Goal: Information Seeking & Learning: Learn about a topic

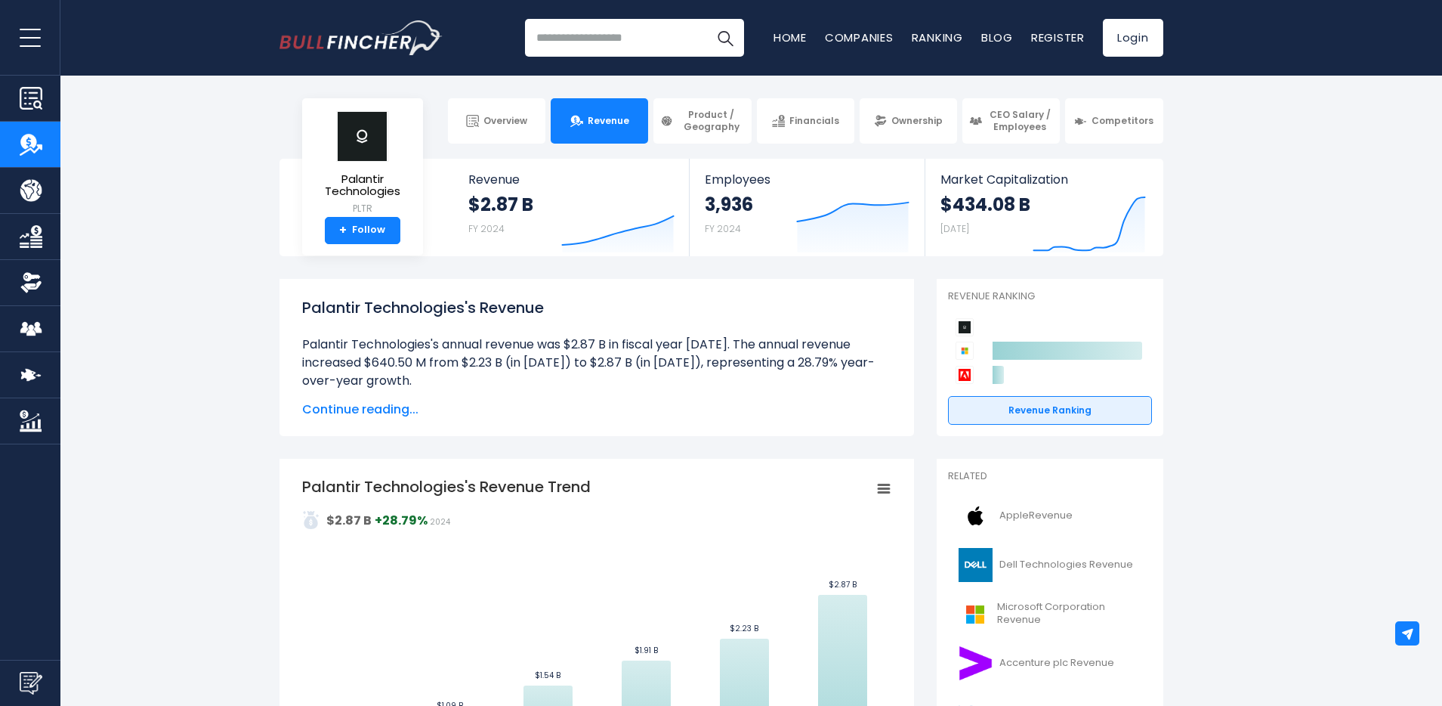
click at [333, 404] on span "Continue reading..." at bounding box center [596, 409] width 589 height 18
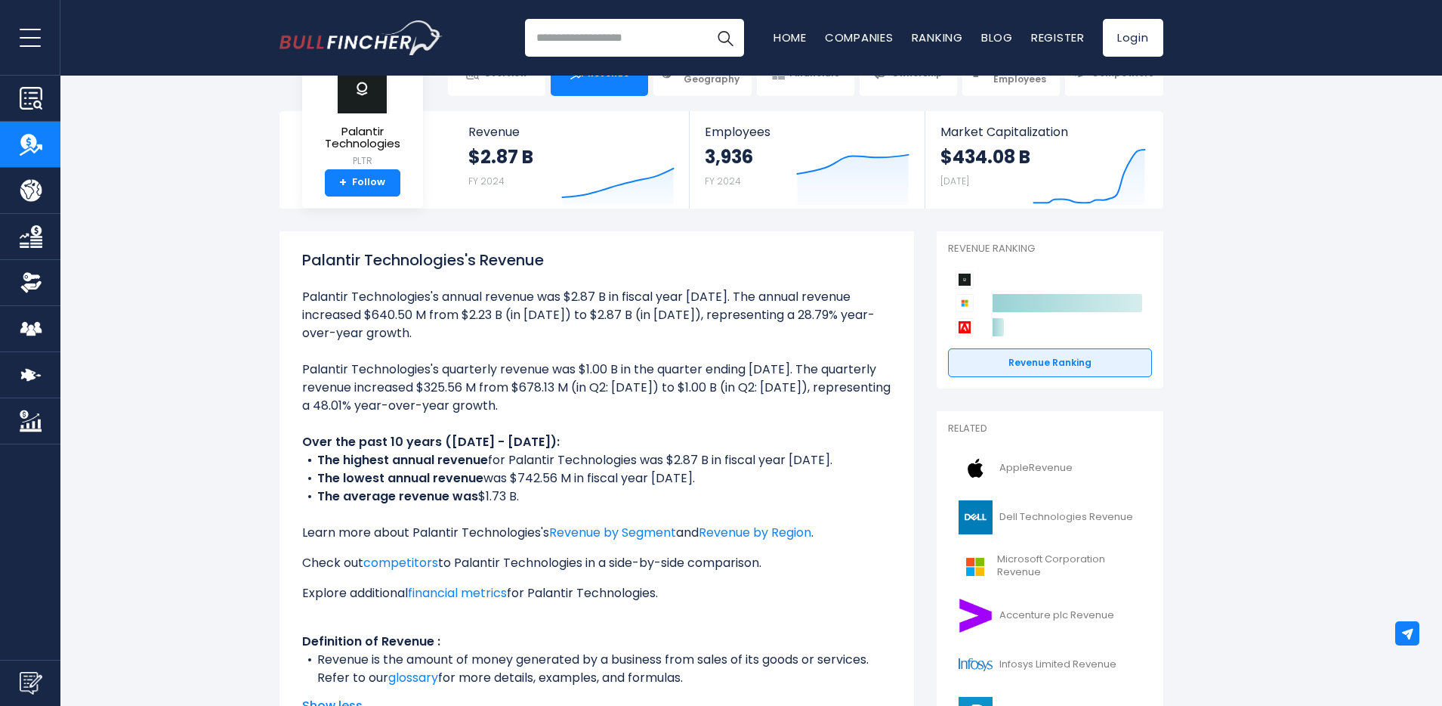
scroll to position [49, 0]
click at [655, 525] on link "Revenue by Segment" at bounding box center [612, 530] width 127 height 17
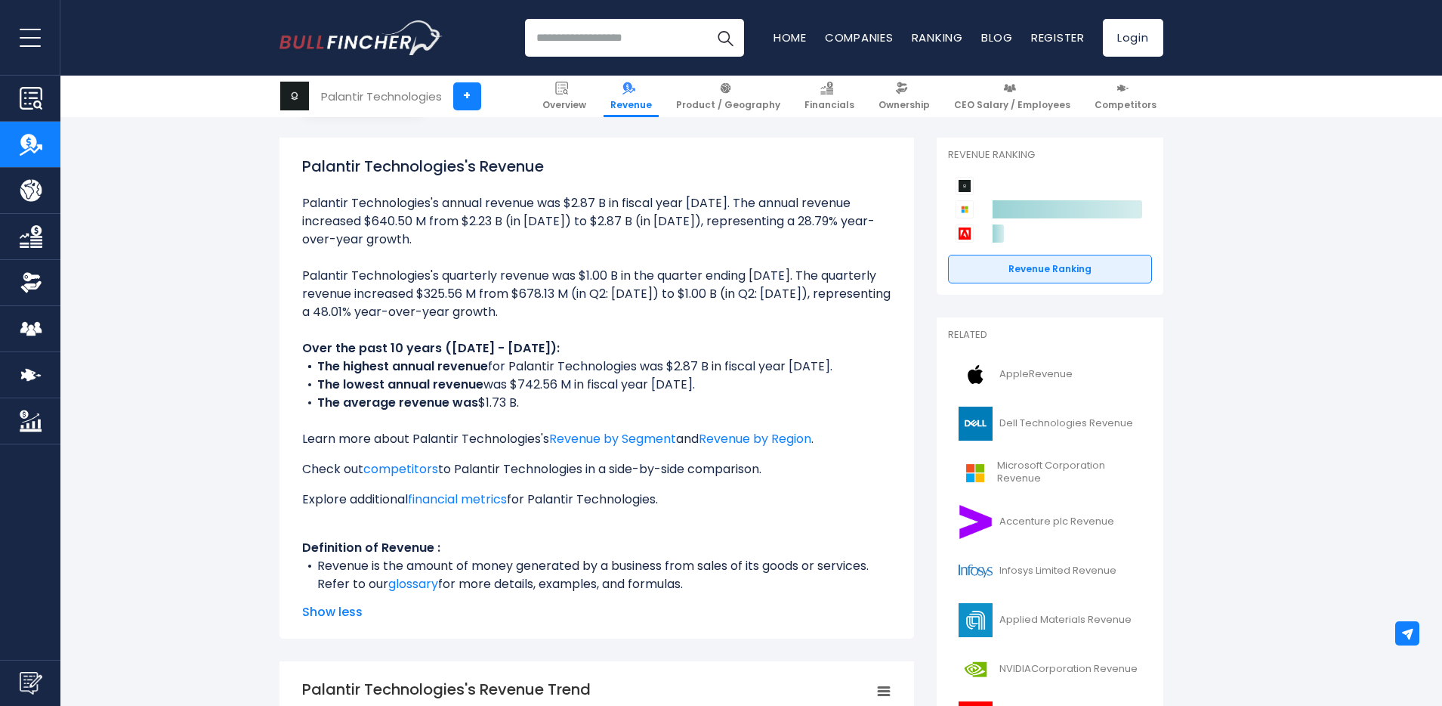
scroll to position [142, 0]
click at [415, 473] on link "competitors" at bounding box center [400, 467] width 75 height 17
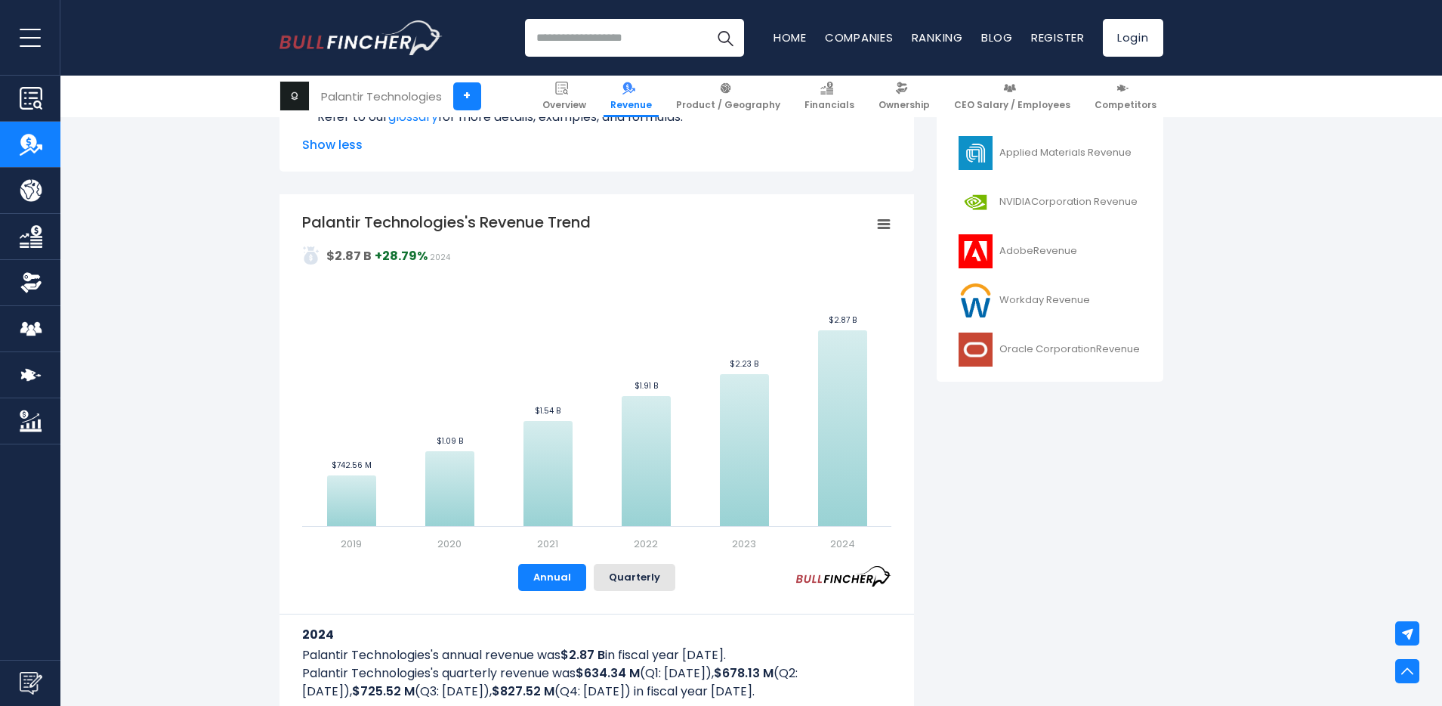
scroll to position [428, 0]
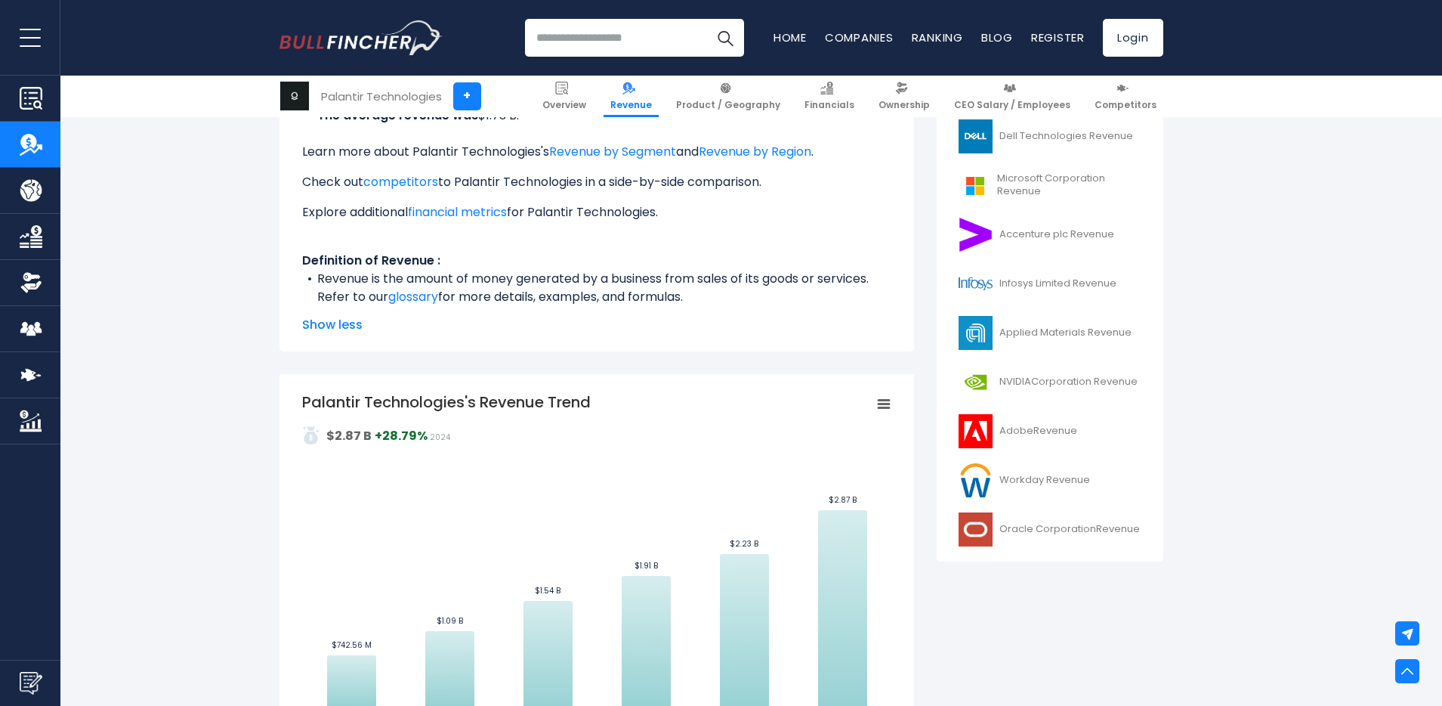
click at [886, 393] on rect "Palantir Technologies's Revenue Trend" at bounding box center [596, 561] width 589 height 340
click at [888, 401] on rect "Palantir Technologies's Revenue Trend" at bounding box center [883, 404] width 21 height 21
click at [886, 403] on icon "Palantir Technologies's Revenue Trend" at bounding box center [884, 404] width 11 height 8
click at [804, 519] on li "Download JPEG Image" at bounding box center [833, 519] width 110 height 21
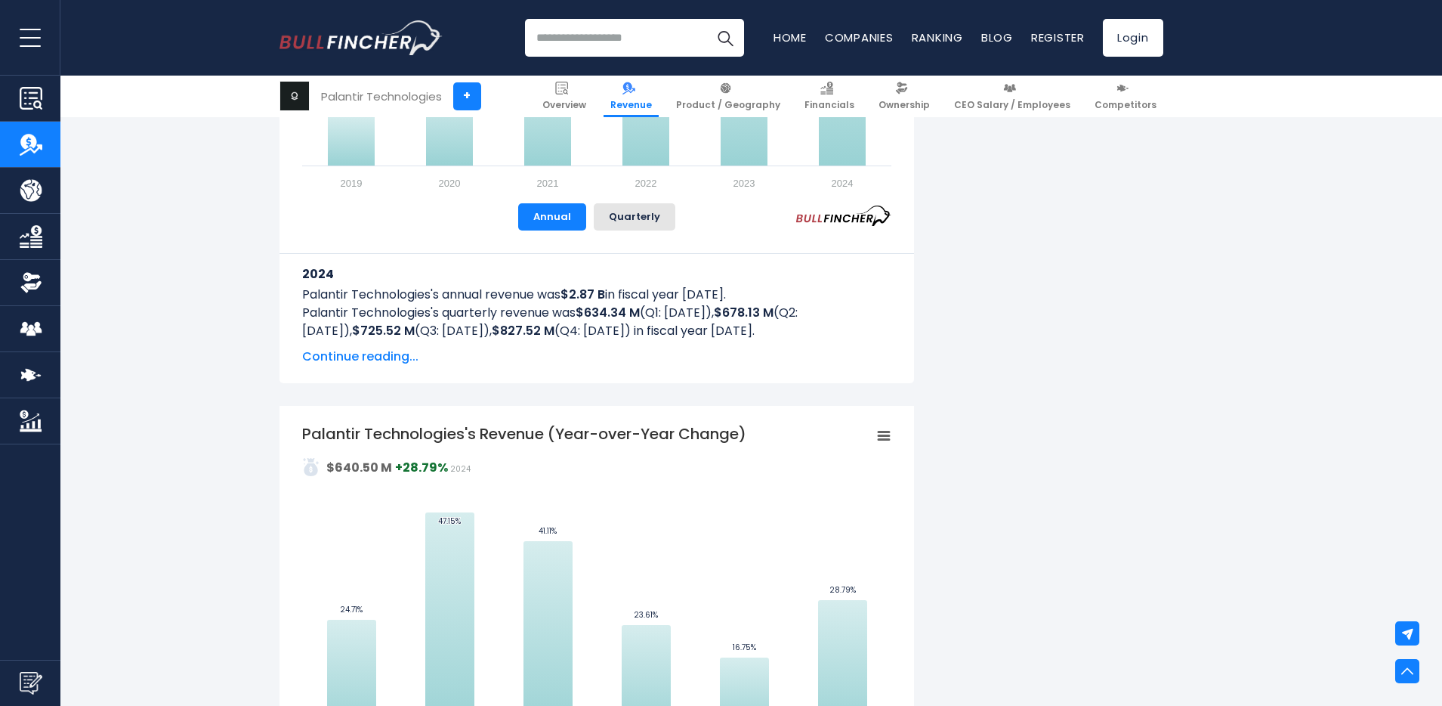
scroll to position [1003, 0]
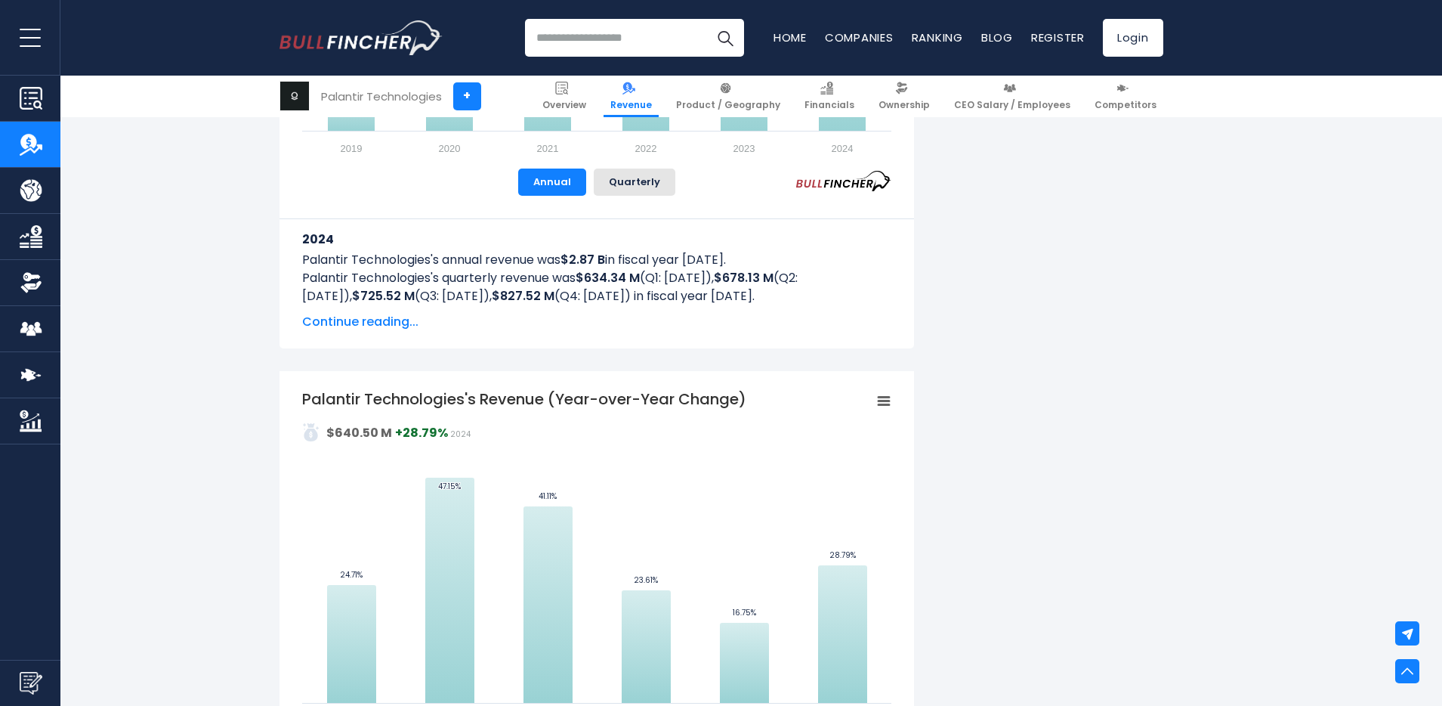
click at [378, 320] on span "Continue reading..." at bounding box center [596, 322] width 589 height 18
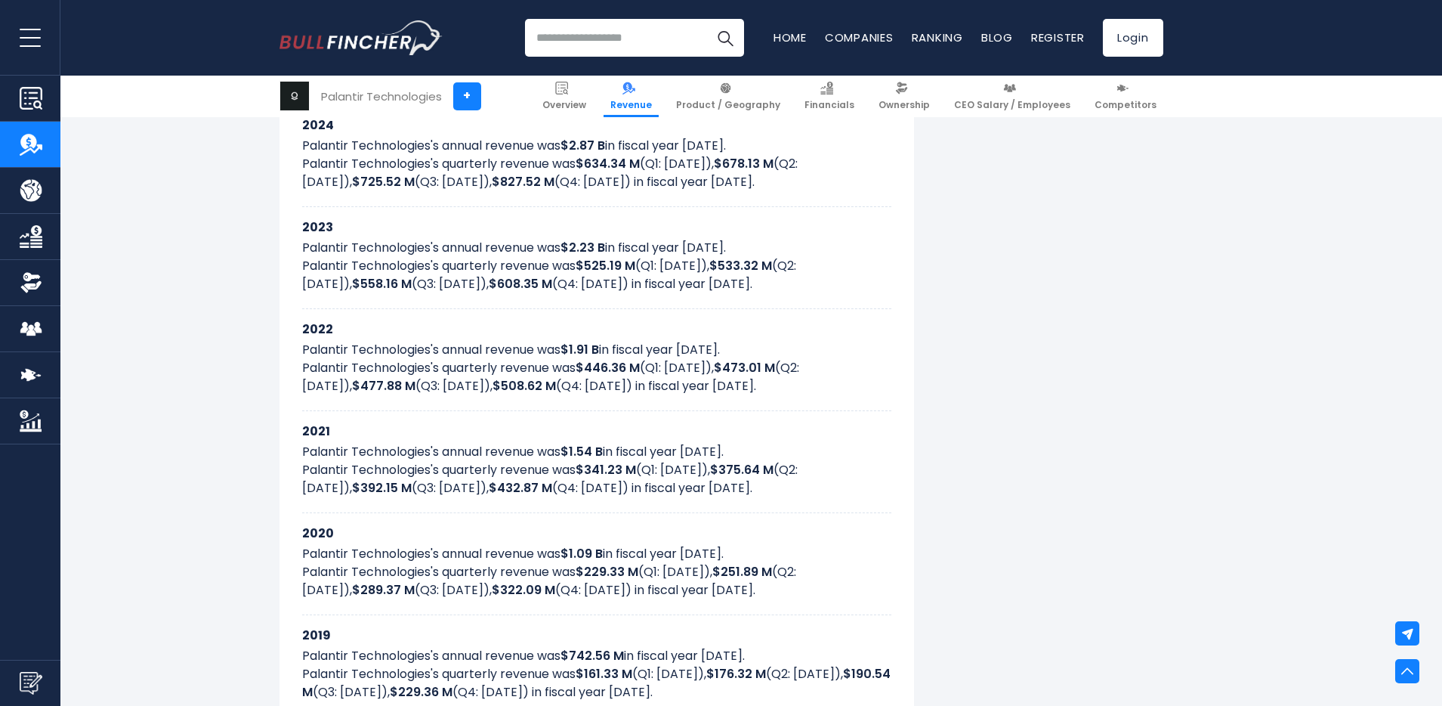
scroll to position [1603, 0]
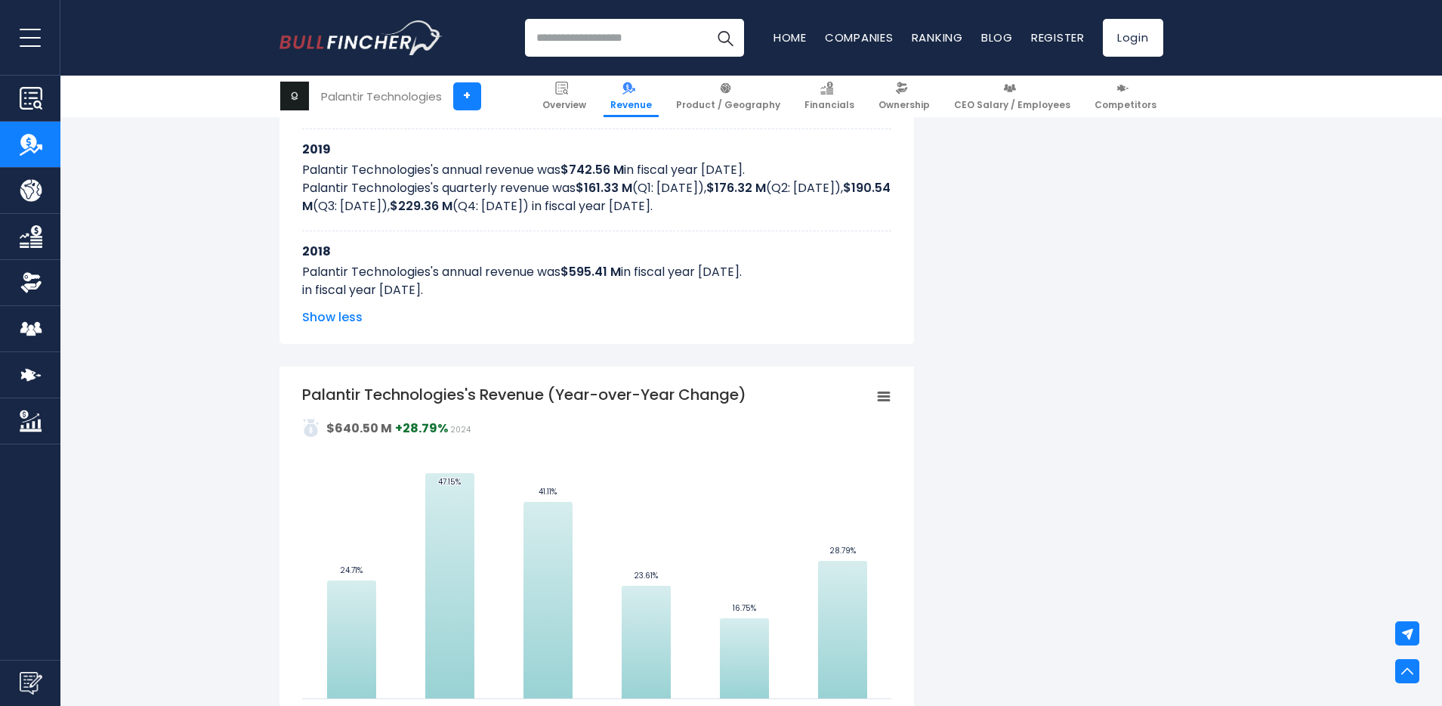
click at [892, 392] on div "Palantir Technologies's Revenue (Year-over-Year Change) Created with Highcharts…" at bounding box center [597, 632] width 635 height 533
click at [885, 394] on rect "Palantir Technologies's Revenue (Year-over-Year Change)" at bounding box center [883, 396] width 21 height 21
drag, startPoint x: 832, startPoint y: 504, endPoint x: 212, endPoint y: 316, distance: 648.3
click at [833, 504] on li "Download JPEG Image" at bounding box center [833, 511] width 110 height 21
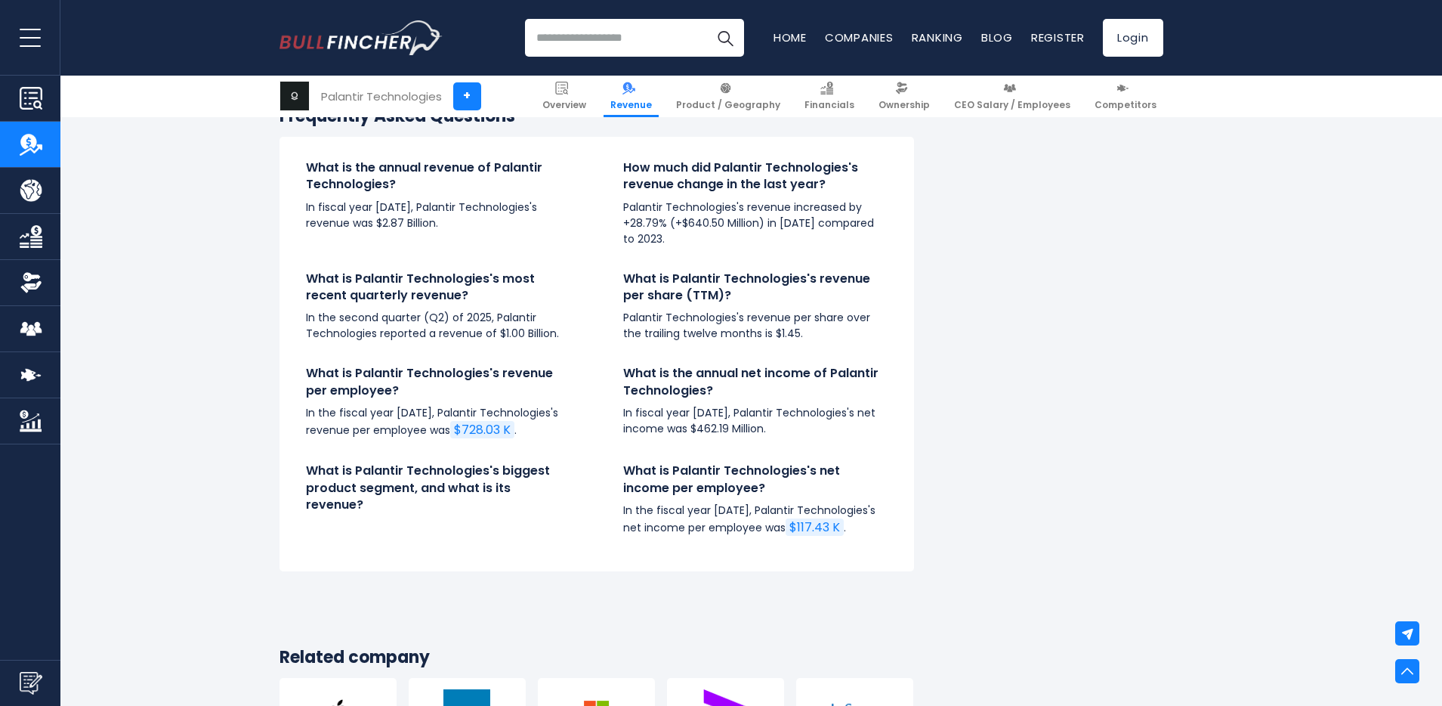
scroll to position [0, 0]
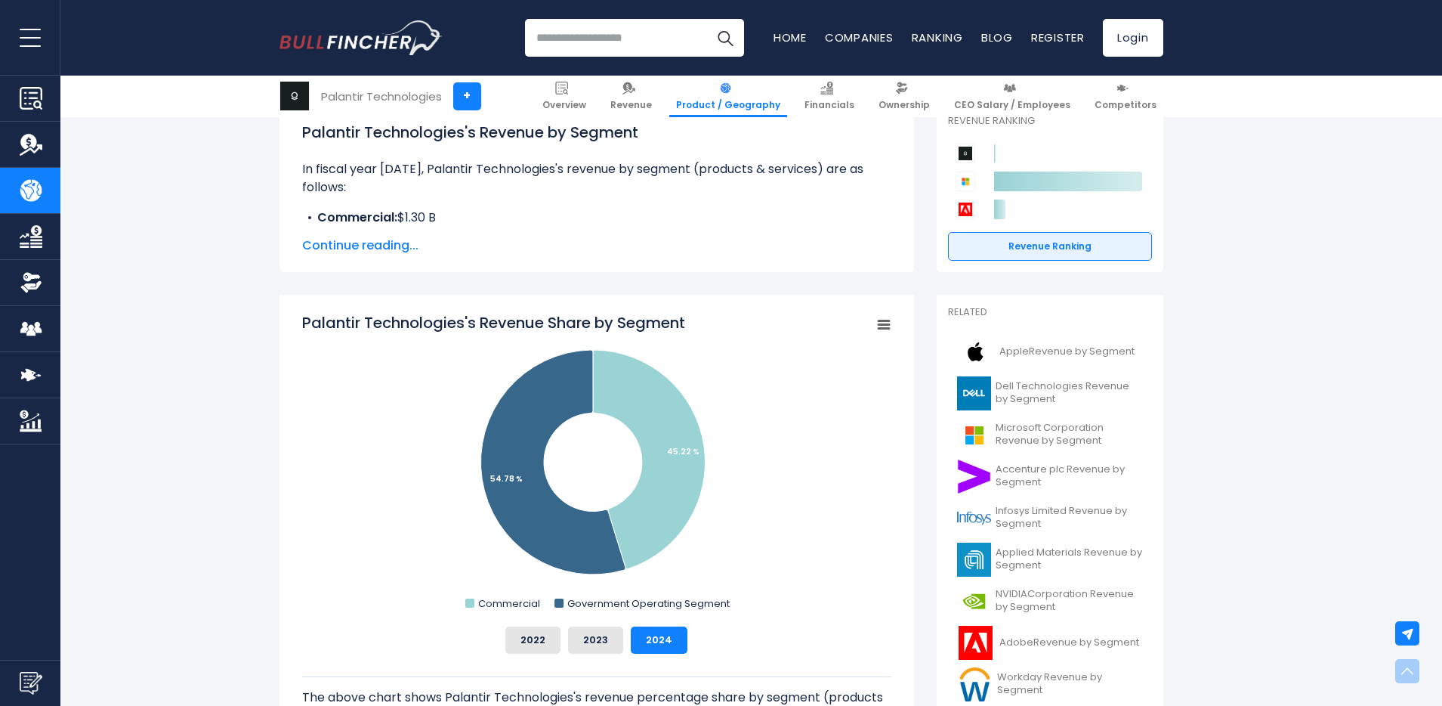
scroll to position [365, 0]
